Goal: Transaction & Acquisition: Purchase product/service

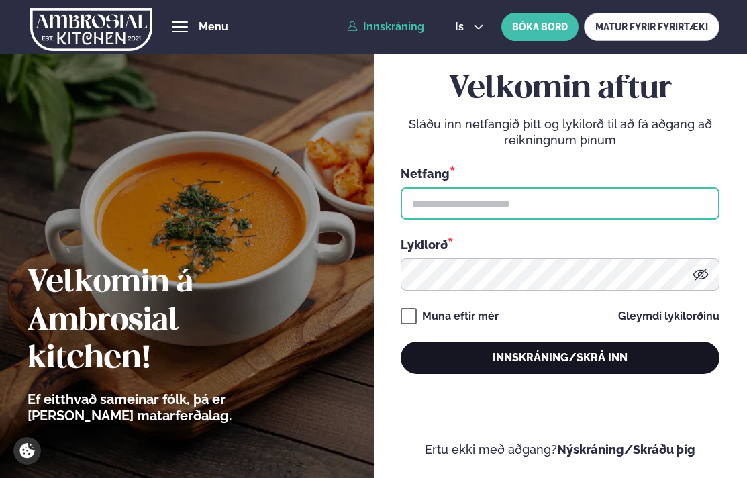
type input "**********"
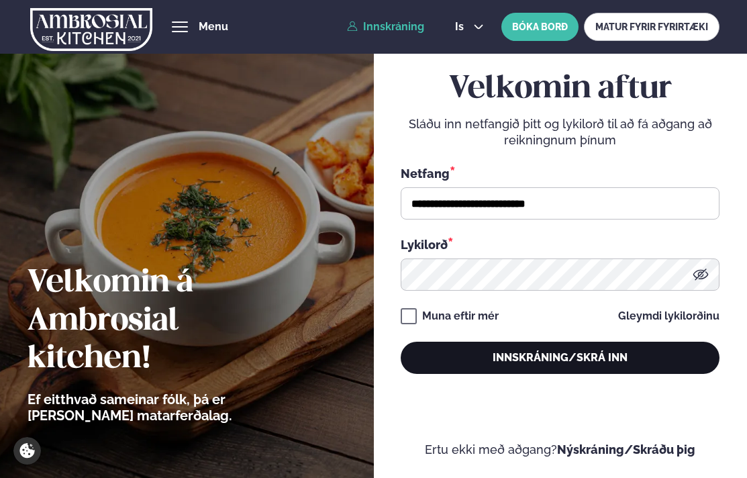
click at [464, 354] on button "Innskráning/Skrá inn" at bounding box center [560, 357] width 319 height 32
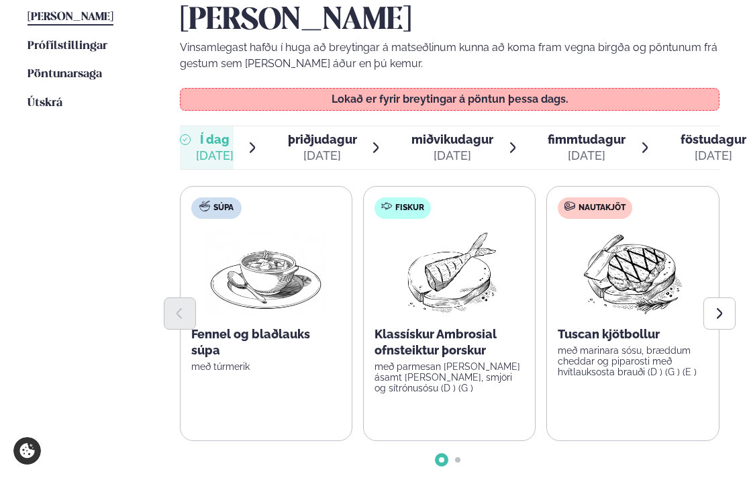
scroll to position [186, 0]
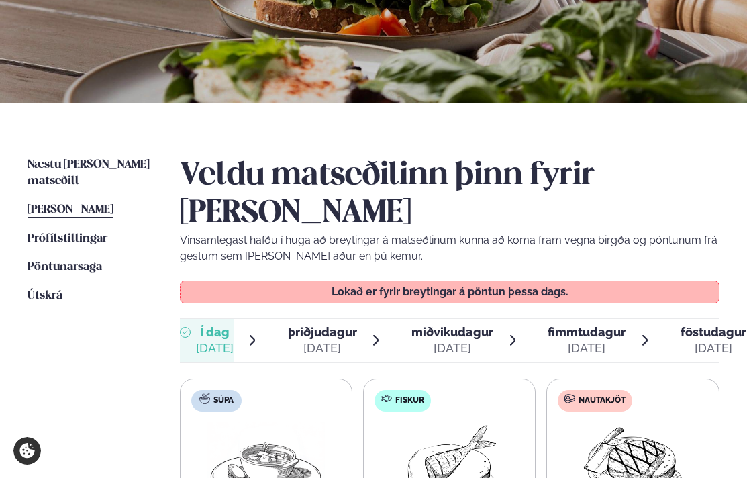
click at [103, 204] on span "[PERSON_NAME]" at bounding box center [71, 209] width 86 height 11
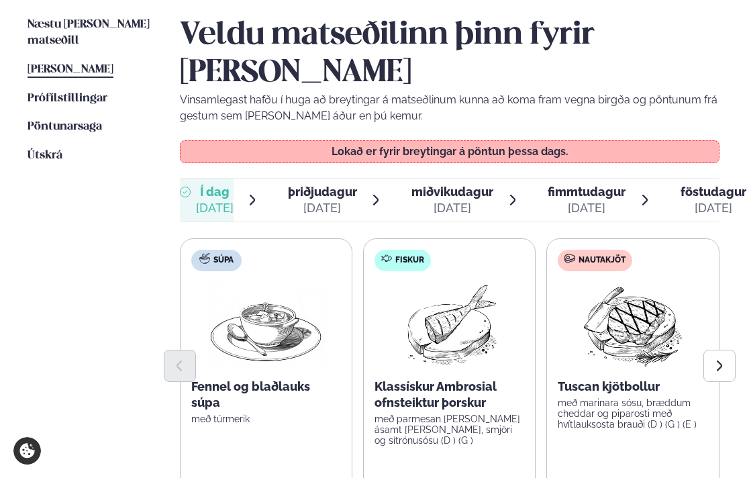
scroll to position [302, 0]
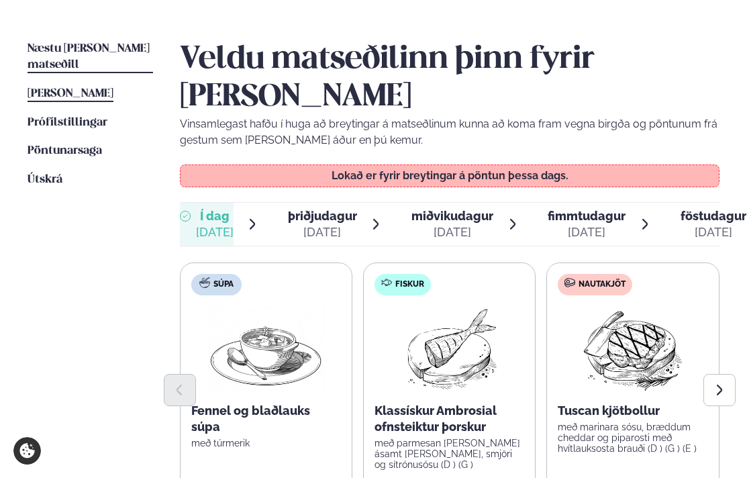
click at [91, 48] on span "Næstu [PERSON_NAME] matseðill" at bounding box center [89, 57] width 122 height 28
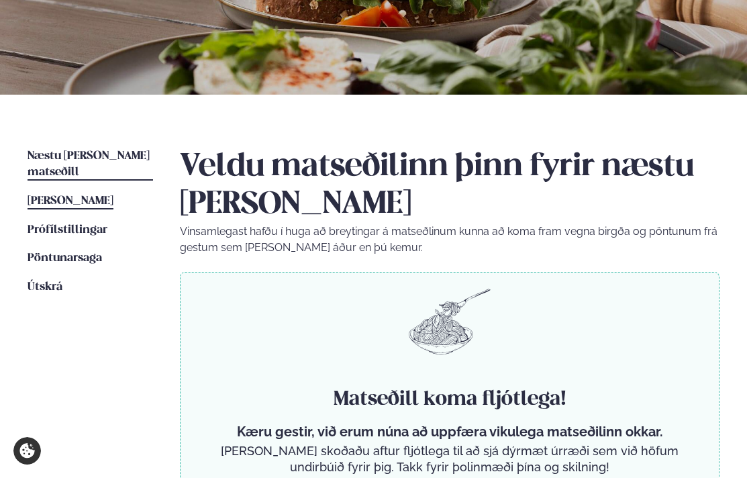
click at [109, 195] on span "[PERSON_NAME]" at bounding box center [71, 200] width 86 height 11
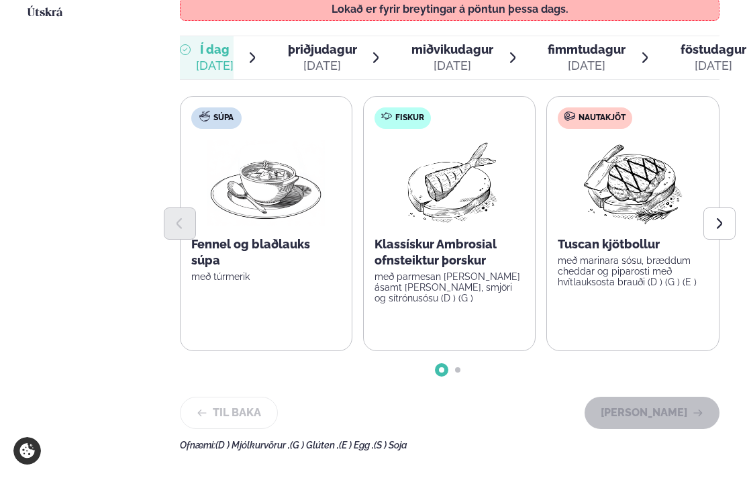
scroll to position [473, 0]
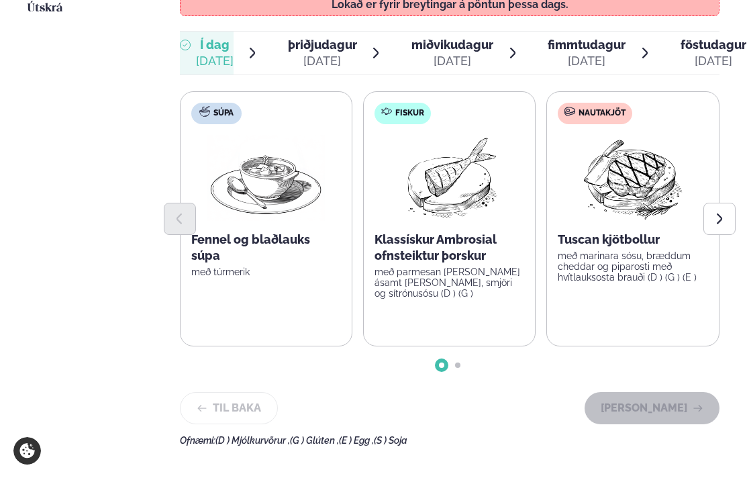
click at [312, 52] on span "þriðjudagur" at bounding box center [322, 45] width 69 height 14
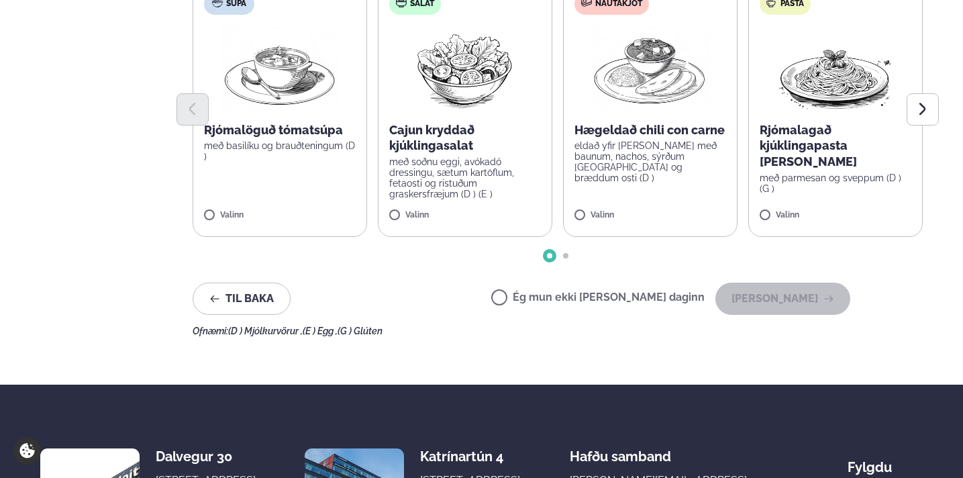
scroll to position [438, 0]
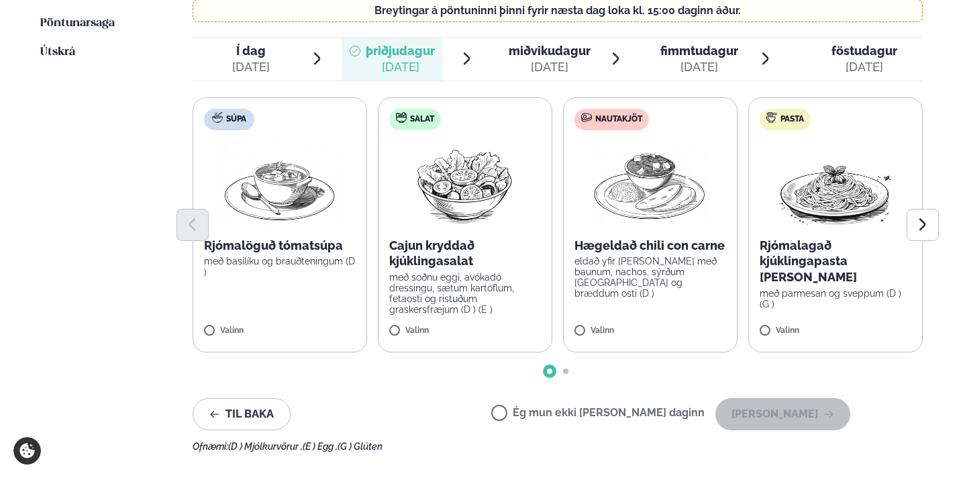
click at [474, 306] on label "Salat Cajun kryddað kjúklingasalat með soðnu eggi, avókadó dressingu, sætum kar…" at bounding box center [465, 224] width 174 height 255
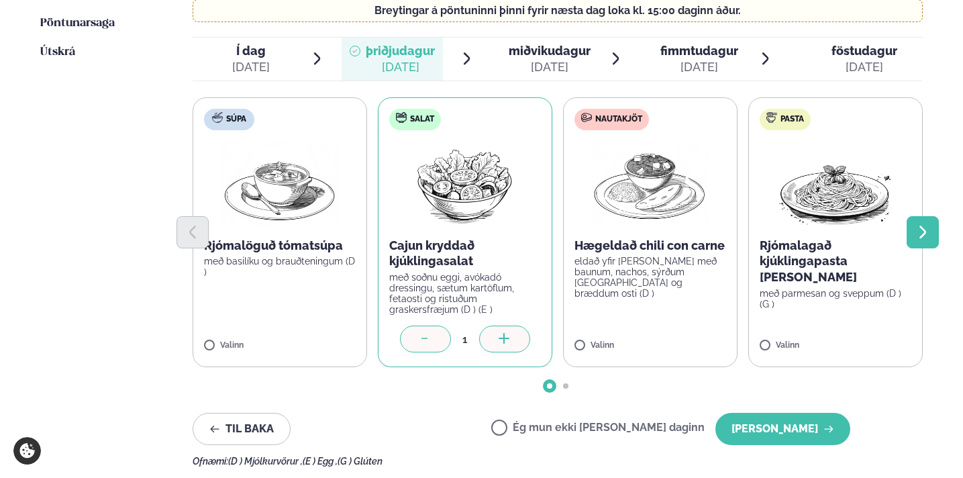
click at [746, 223] on button "Next slide" at bounding box center [922, 232] width 32 height 32
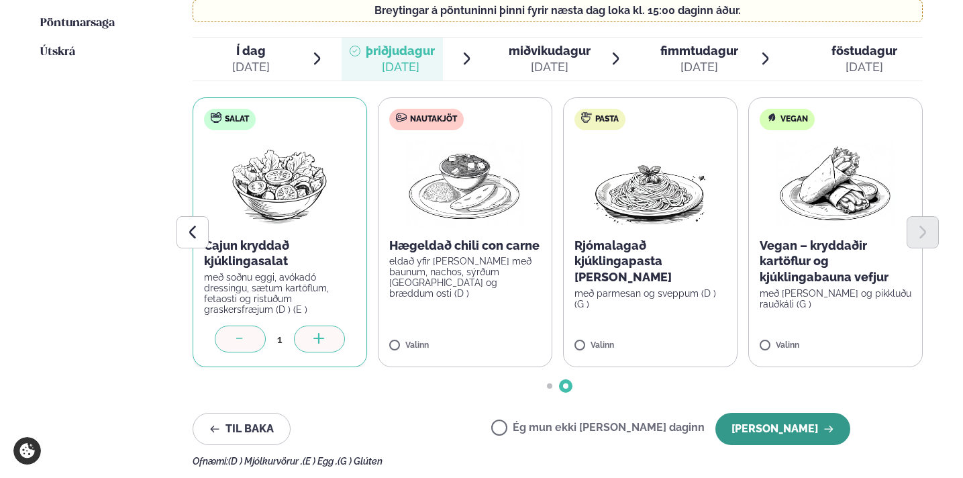
click at [746, 413] on button "[PERSON_NAME]" at bounding box center [782, 429] width 135 height 32
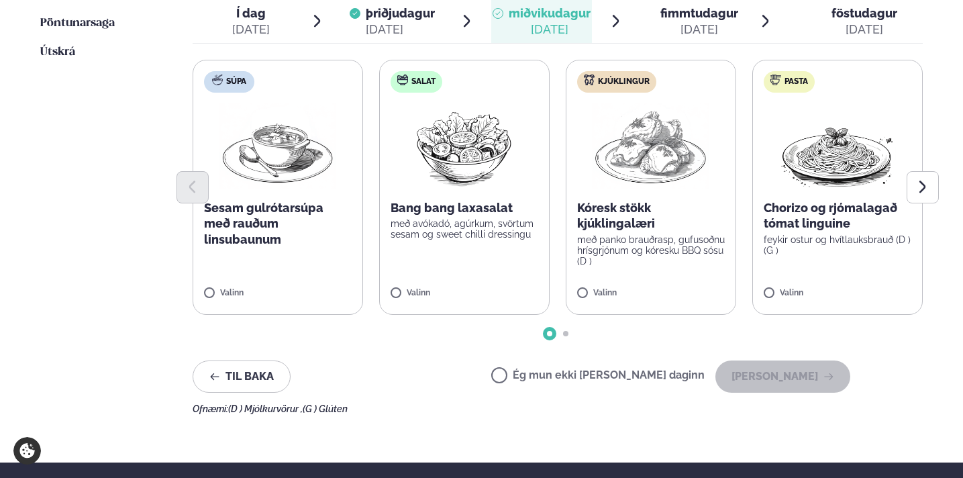
click at [649, 243] on p "með panko brauðrasp, gufusoðnu hrísgrjónum og kóresku BBQ sósu (D )" at bounding box center [651, 250] width 148 height 32
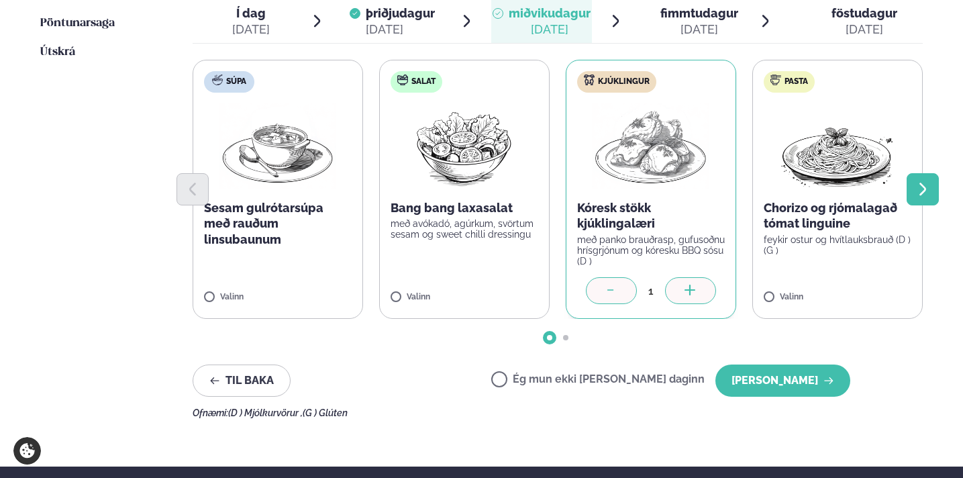
click at [746, 181] on icon "Next slide" at bounding box center [922, 189] width 16 height 16
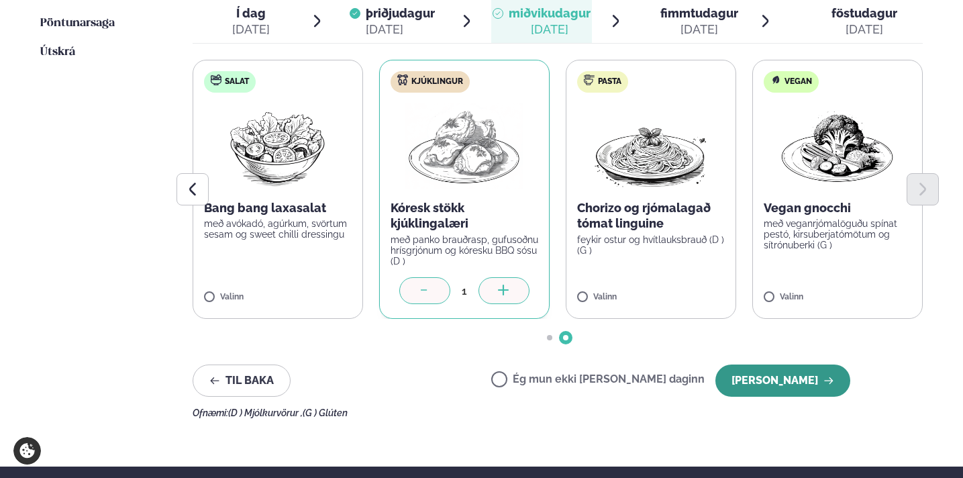
click at [746, 366] on button "[PERSON_NAME]" at bounding box center [782, 380] width 135 height 32
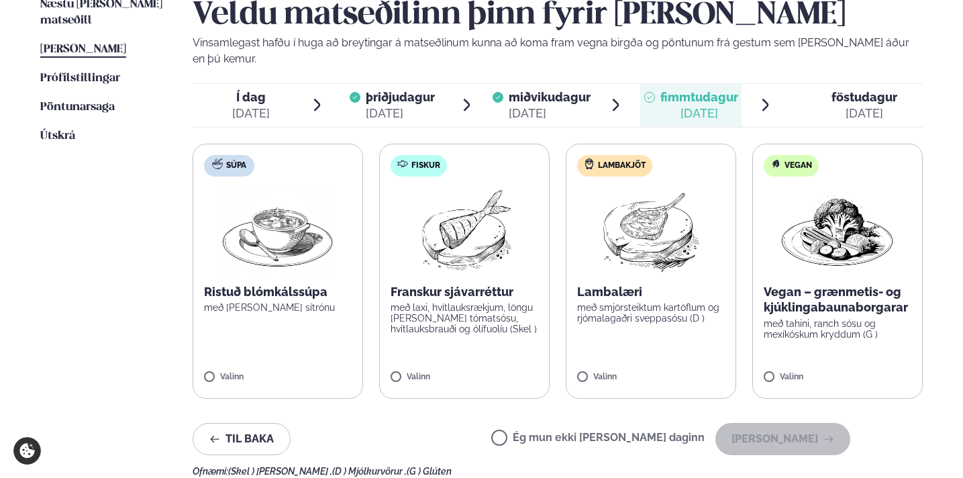
scroll to position [352, 0]
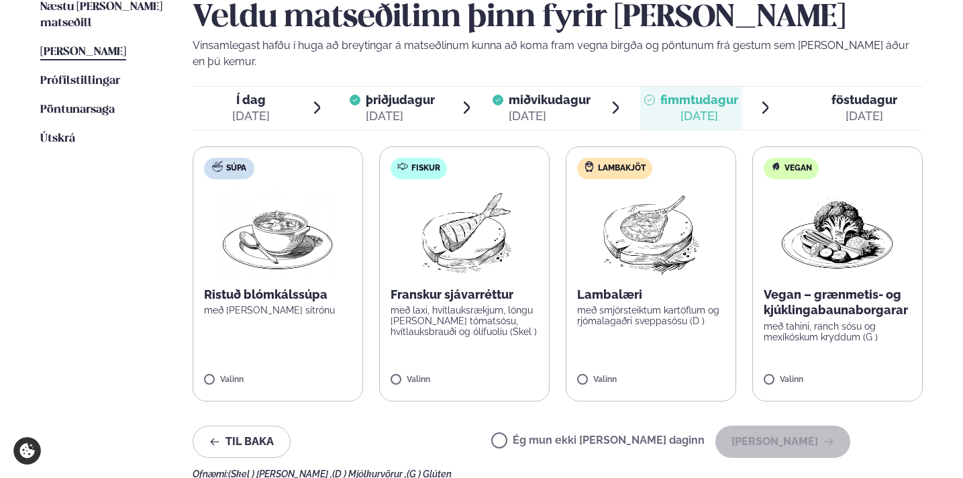
click at [317, 350] on label "Súpa Ristuð blómkálssúpa með [PERSON_NAME] sítrónu Valinn" at bounding box center [278, 273] width 170 height 255
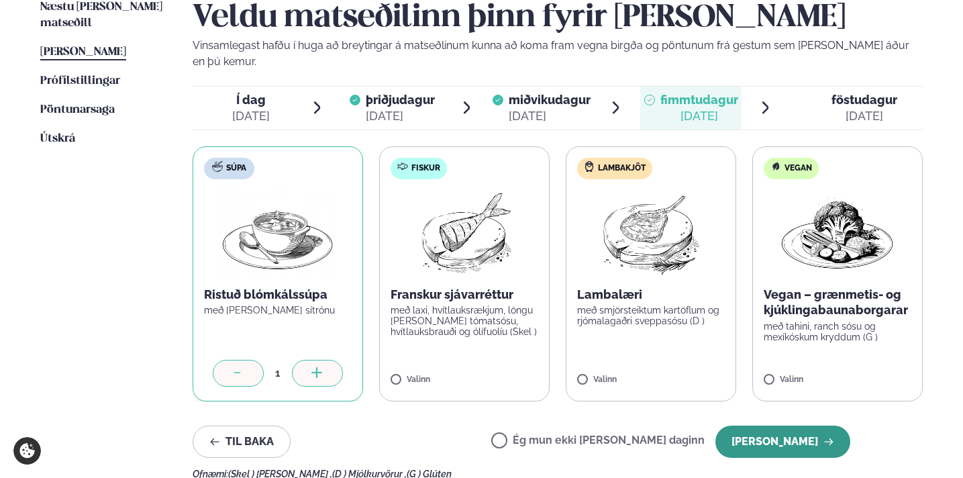
click at [746, 425] on button "[PERSON_NAME]" at bounding box center [782, 441] width 135 height 32
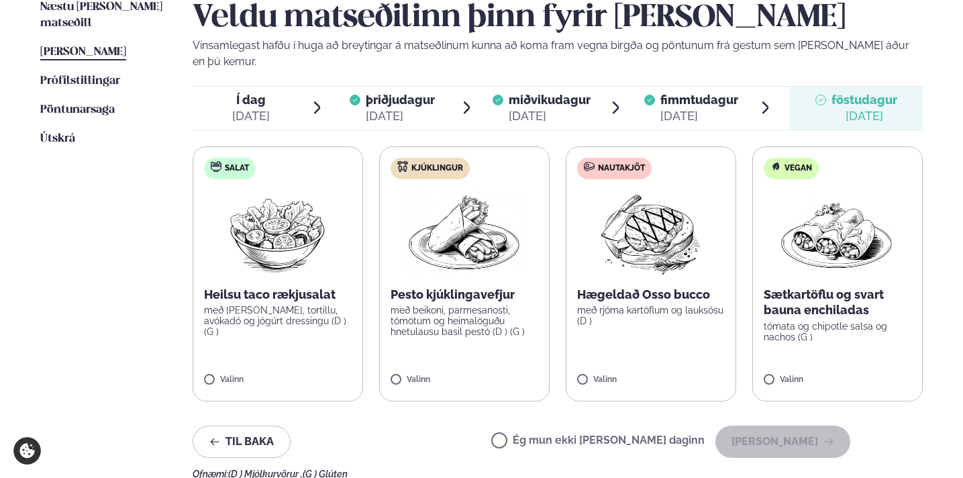
scroll to position [333, 0]
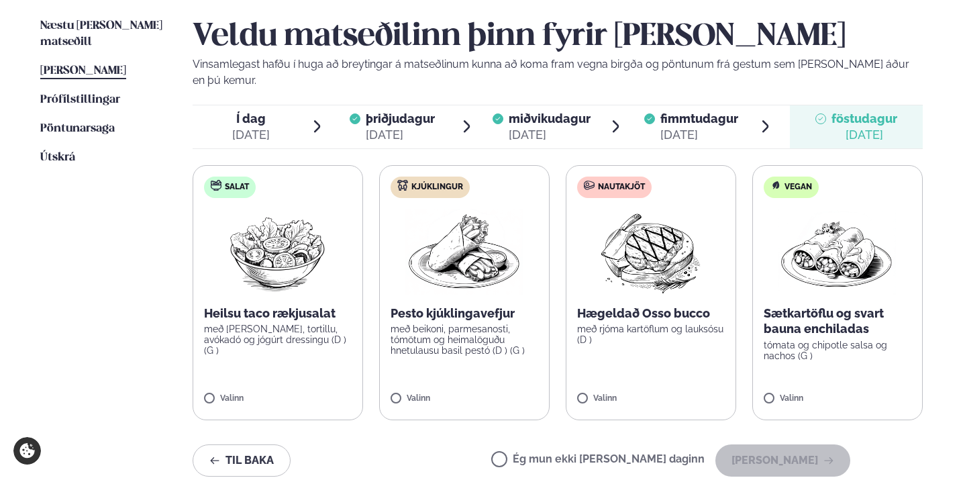
click at [305, 348] on label "Salat Heilsu taco rækjusalat með [PERSON_NAME], tortillu, avókadó og jógúrt dre…" at bounding box center [278, 292] width 170 height 255
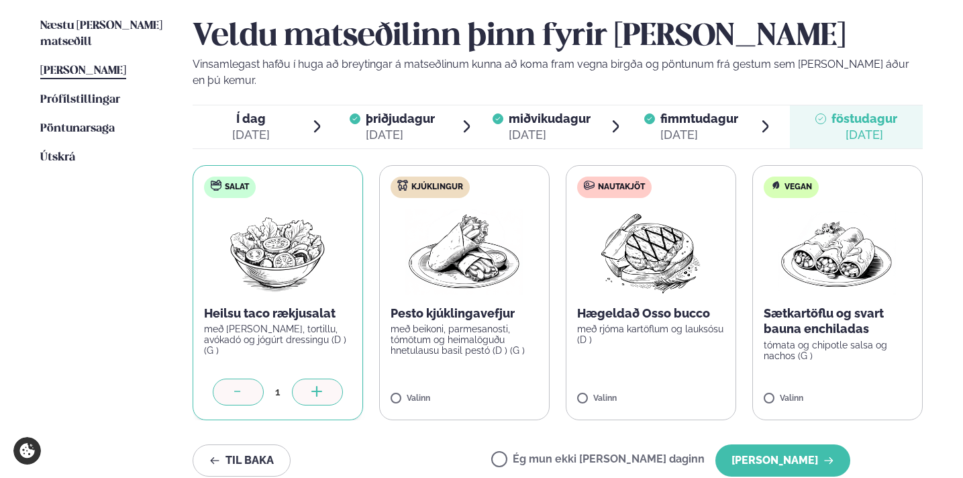
click at [631, 359] on label "Nautakjöt Hægeldað Osso bucco með rjóma kartöflum og lauksósu (D ) Valinn" at bounding box center [651, 292] width 170 height 255
click at [233, 386] on icon at bounding box center [237, 392] width 13 height 13
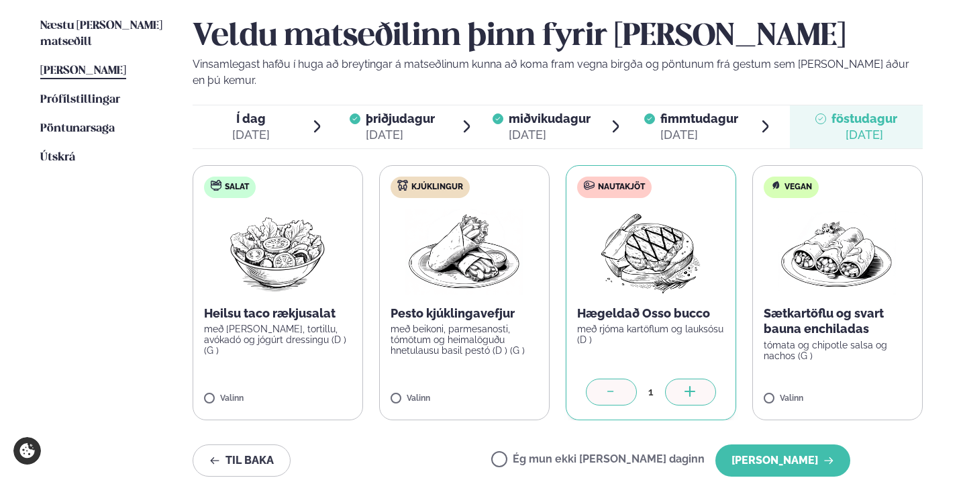
scroll to position [350, 0]
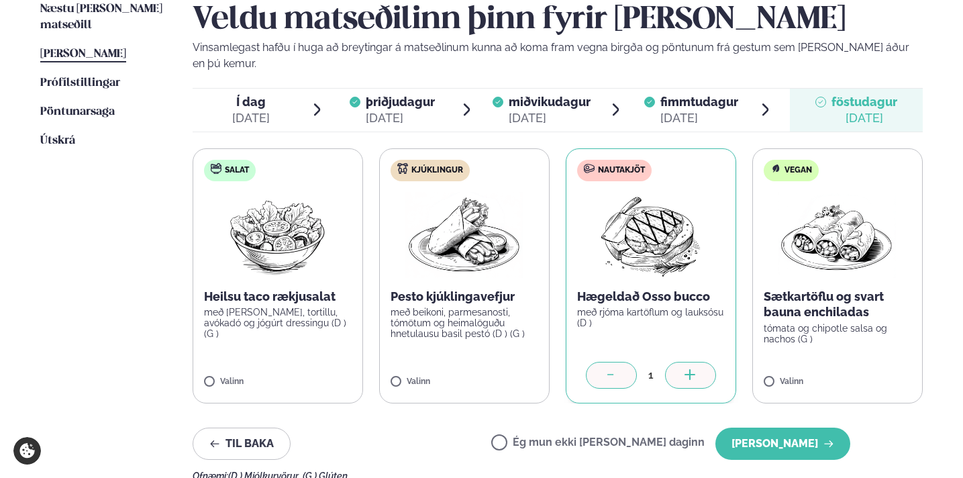
click at [381, 110] on div "[DATE]" at bounding box center [400, 118] width 69 height 16
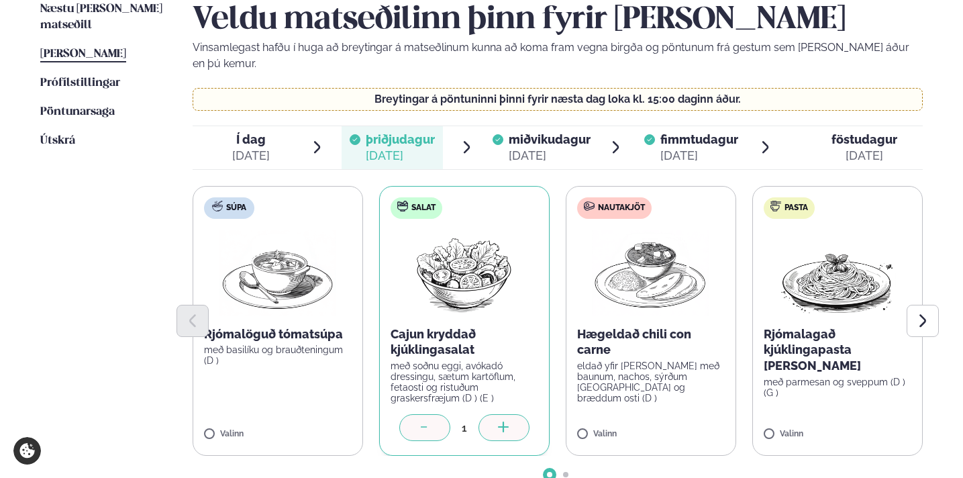
click at [568, 132] on span "miðvikudagur" at bounding box center [550, 139] width 82 height 14
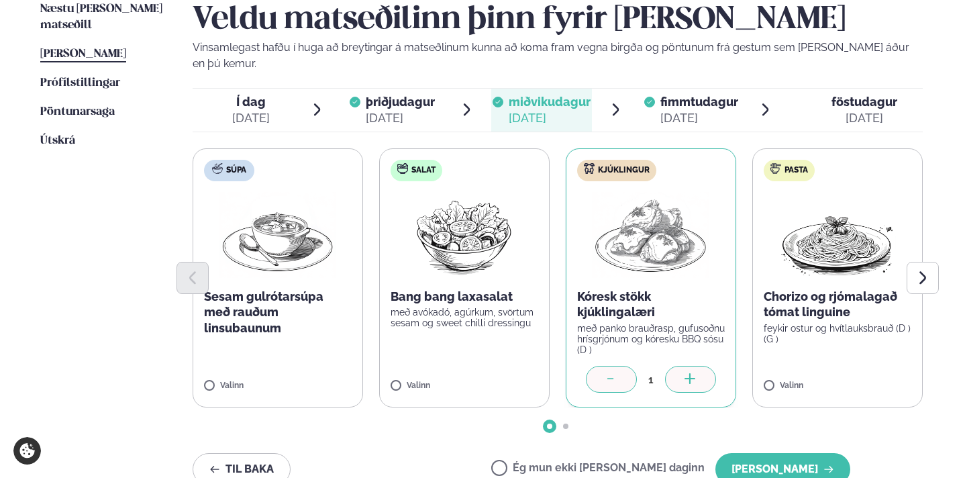
click at [422, 110] on div "[DATE]" at bounding box center [400, 118] width 69 height 16
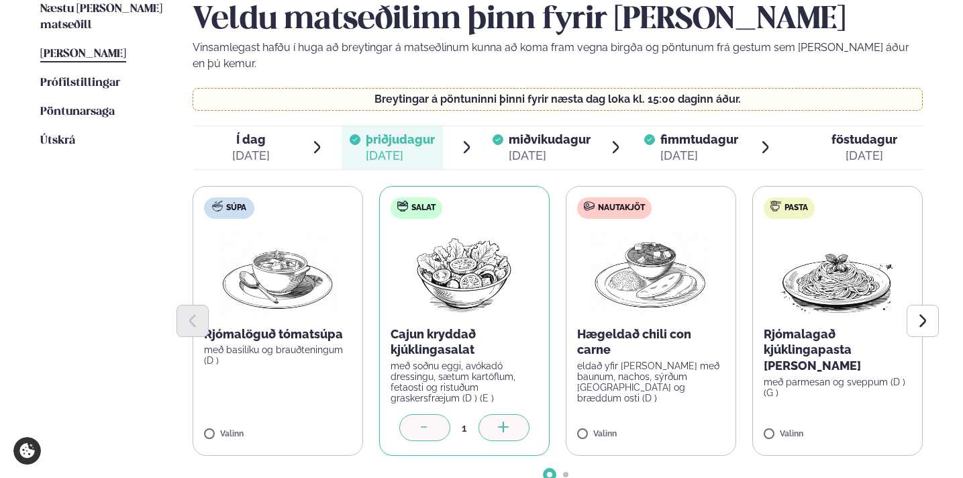
click at [551, 90] on div "Breytingar á pöntuninni þinni fyrir næsta dag loka kl. 15:00 daginn áður." at bounding box center [558, 99] width 731 height 23
click at [544, 126] on span "miðvikudagur mið. [DATE]" at bounding box center [541, 147] width 101 height 43
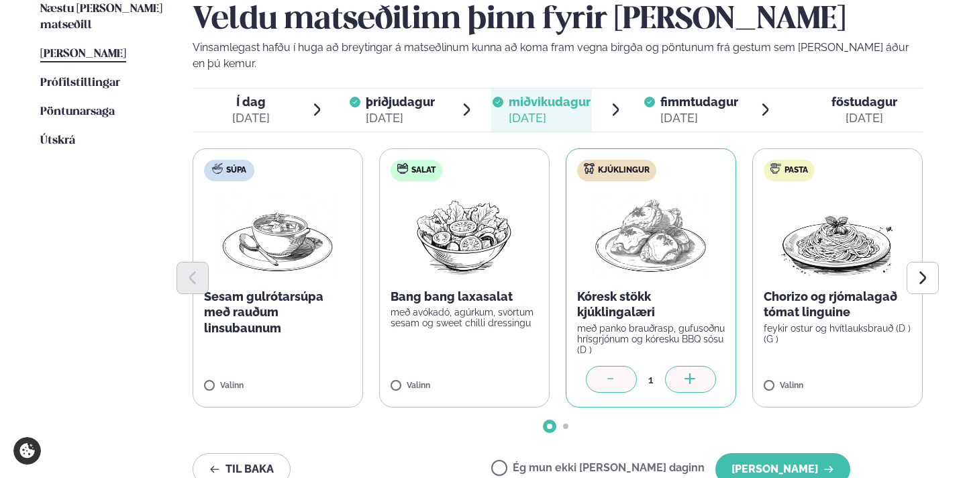
click at [671, 110] on div "[DATE]" at bounding box center [699, 118] width 78 height 16
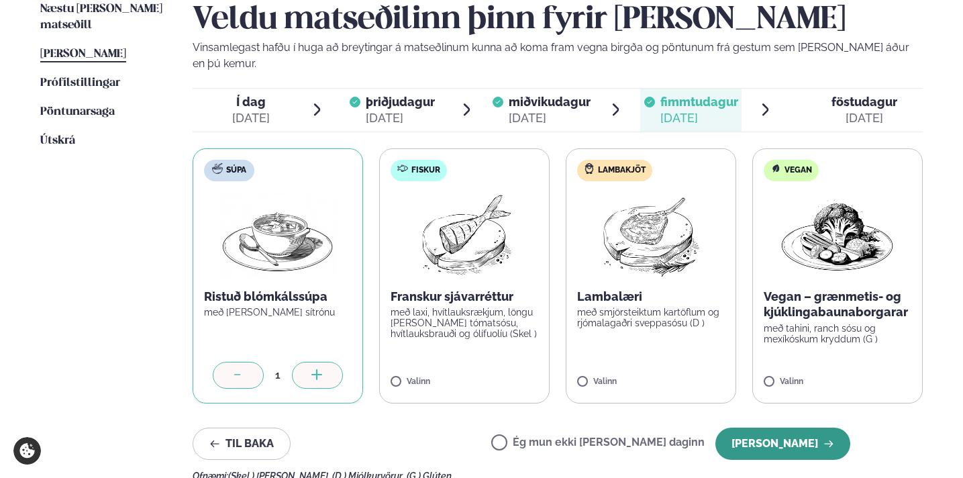
click at [746, 433] on button "[PERSON_NAME]" at bounding box center [782, 443] width 135 height 32
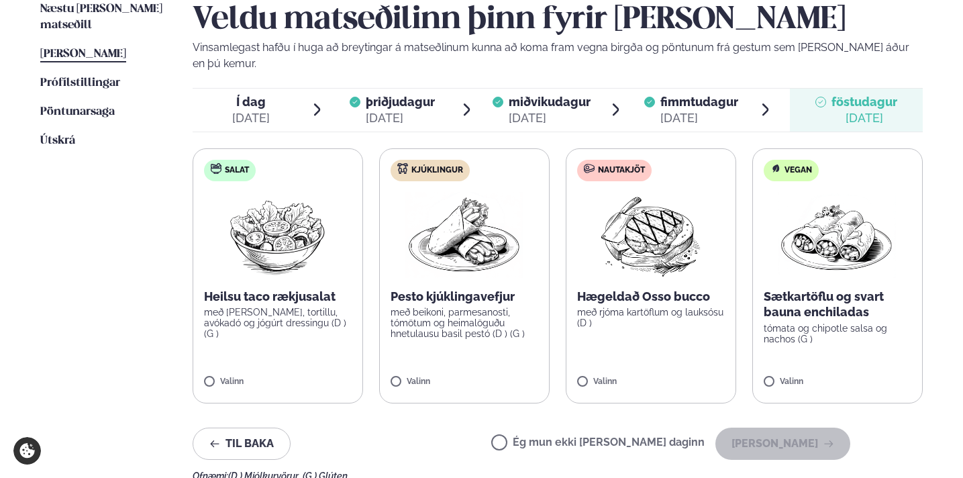
click at [635, 288] on p "Hægeldað Osso bucco" at bounding box center [651, 296] width 148 height 16
click at [696, 377] on div "Valinn" at bounding box center [651, 382] width 148 height 11
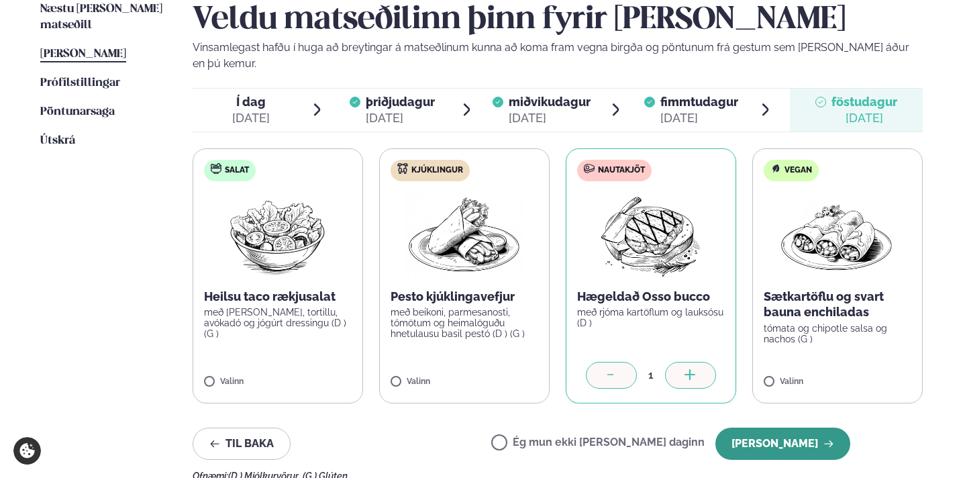
click at [746, 427] on button "[PERSON_NAME]" at bounding box center [782, 443] width 135 height 32
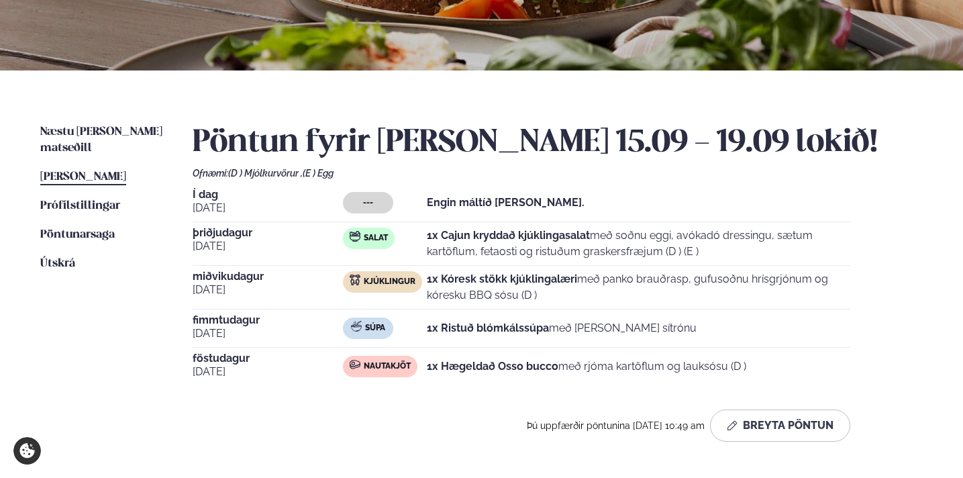
scroll to position [210, 0]
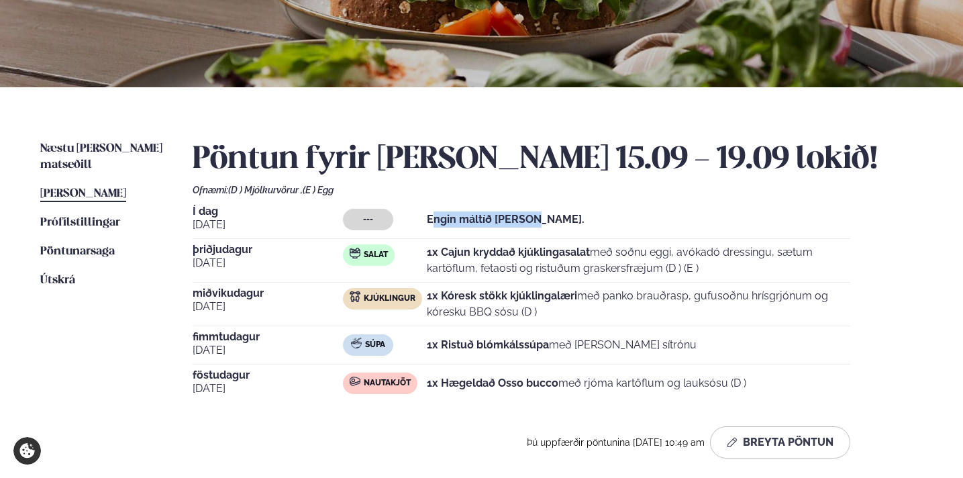
drag, startPoint x: 430, startPoint y: 220, endPoint x: 571, endPoint y: 220, distance: 140.9
click at [571, 220] on div "--- Engin máltíð [PERSON_NAME]." at bounding box center [596, 219] width 507 height 21
click at [144, 147] on span "Næstu [PERSON_NAME] matseðill" at bounding box center [101, 157] width 122 height 28
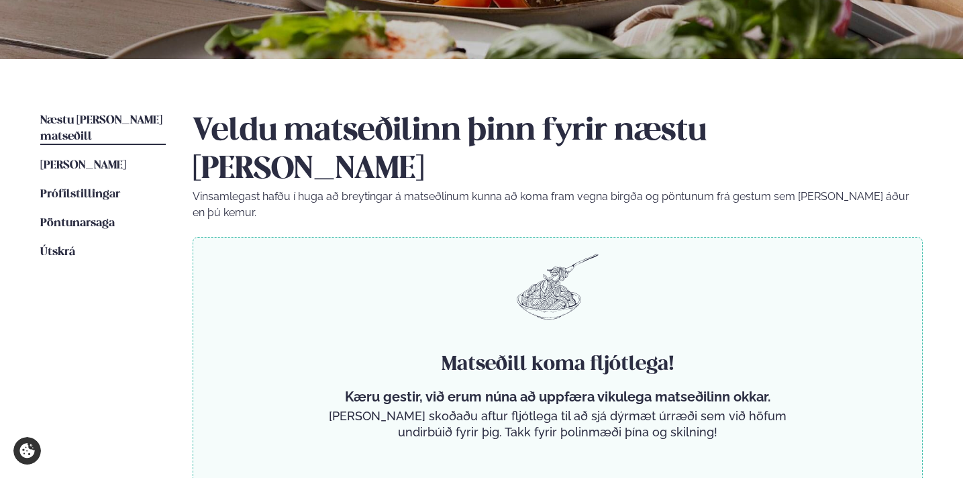
scroll to position [268, 0]
